Goal: Navigation & Orientation: Find specific page/section

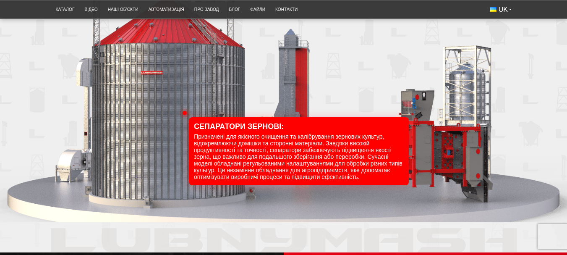
scroll to position [1133, 0]
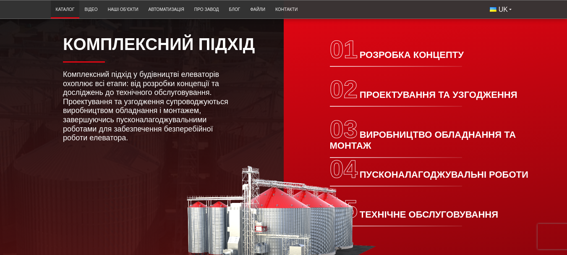
click at [63, 7] on link "Каталог" at bounding box center [65, 10] width 29 height 14
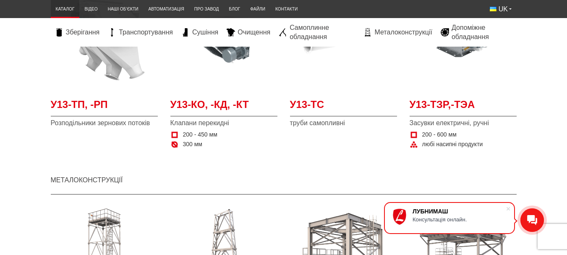
scroll to position [1511, 0]
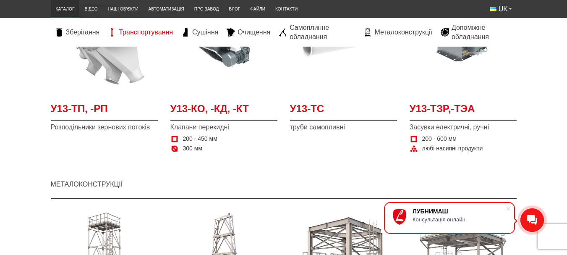
click at [149, 33] on span "Транспортування" at bounding box center [146, 32] width 54 height 9
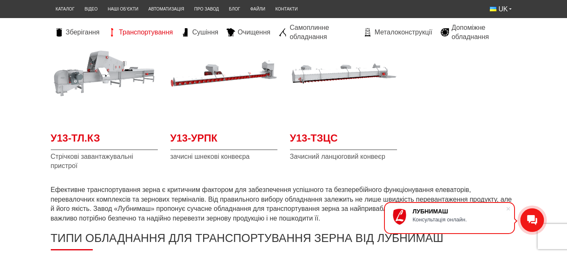
scroll to position [344, 0]
